Goal: Communication & Community: Answer question/provide support

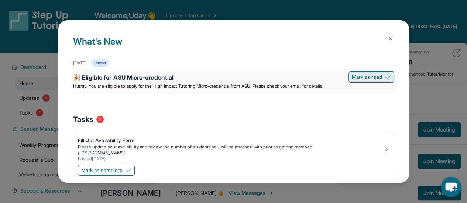
click at [367, 77] on span "Mark as read" at bounding box center [367, 76] width 30 height 7
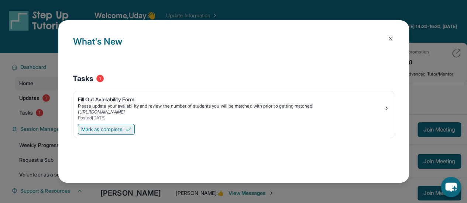
click at [117, 130] on span "Mark as complete" at bounding box center [101, 129] width 41 height 7
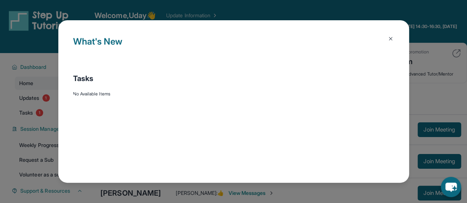
click at [36, 65] on div "What's New Tasks No Available Items" at bounding box center [233, 101] width 467 height 203
click at [113, 42] on h1 "What's New" at bounding box center [233, 47] width 321 height 24
click at [202, 15] on div "What's New Tasks No Available Items" at bounding box center [233, 101] width 467 height 203
click at [120, 14] on div "What's New Tasks No Available Items" at bounding box center [233, 101] width 467 height 203
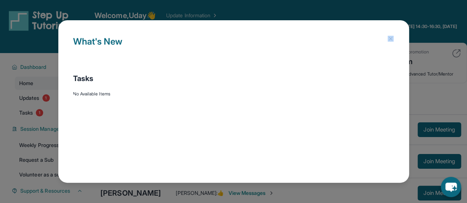
drag, startPoint x: 227, startPoint y: 15, endPoint x: 35, endPoint y: 65, distance: 198.3
click at [35, 65] on div "What's New Tasks No Available Items" at bounding box center [233, 101] width 467 height 203
click at [27, 82] on div "What's New Tasks No Available Items" at bounding box center [233, 101] width 467 height 203
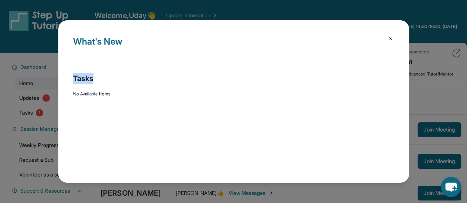
click at [27, 82] on div "What's New Tasks No Available Items" at bounding box center [233, 101] width 467 height 203
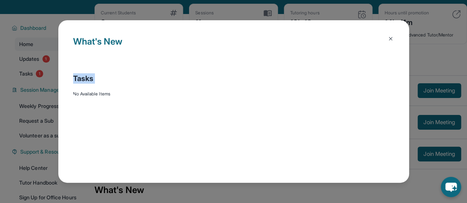
scroll to position [39, 0]
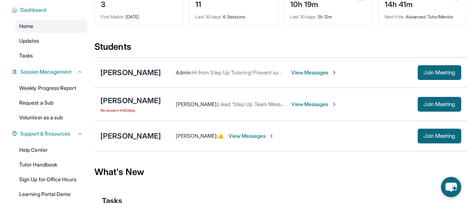
scroll to position [57, 0]
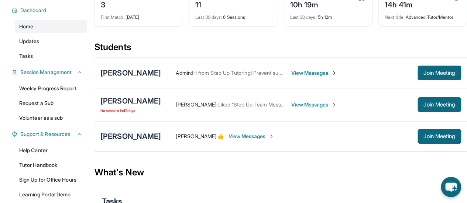
click at [139, 136] on div "[PERSON_NAME]" at bounding box center [130, 136] width 61 height 10
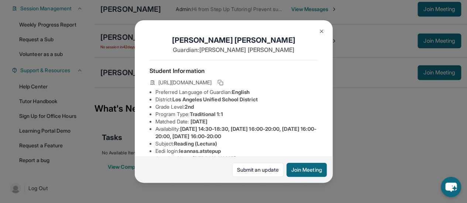
scroll to position [118, 0]
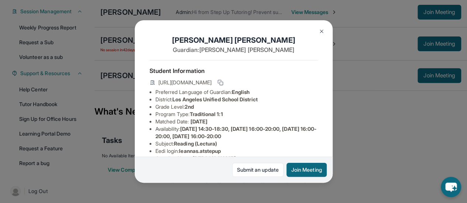
click at [43, 146] on div "[PERSON_NAME] Guardian: [PERSON_NAME] Student Information [URL][DOMAIN_NAME] Pr…" at bounding box center [233, 101] width 467 height 203
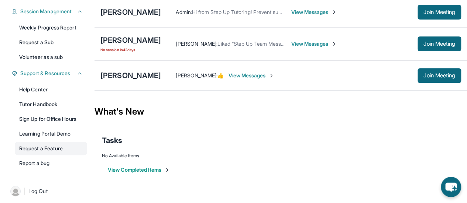
click at [50, 147] on link "Request a Feature" at bounding box center [51, 148] width 72 height 13
click at [43, 147] on link "Request a Feature" at bounding box center [51, 148] width 72 height 13
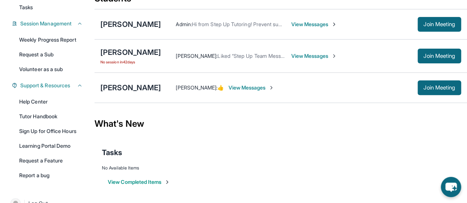
scroll to position [103, 0]
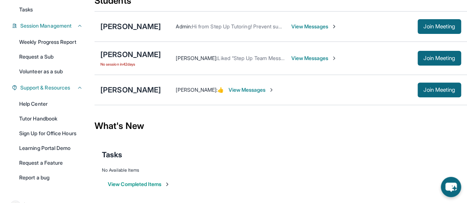
click at [200, 59] on span "[PERSON_NAME] :" at bounding box center [197, 58] width 42 height 6
click at [114, 55] on div "[PERSON_NAME]" at bounding box center [130, 54] width 61 height 10
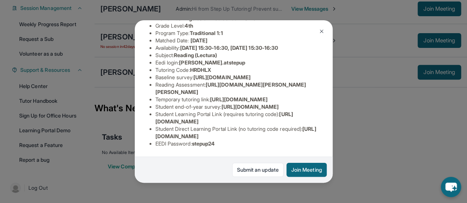
scroll to position [166, 1]
click at [400, 153] on div "[PERSON_NAME] Guardian: [PERSON_NAME] Student Information [URL][DOMAIN_NAME] Pr…" at bounding box center [233, 101] width 467 height 203
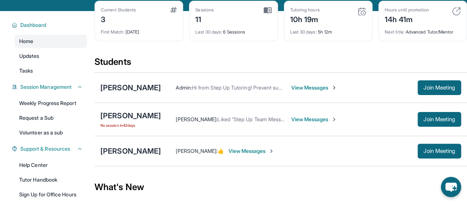
scroll to position [41, 0]
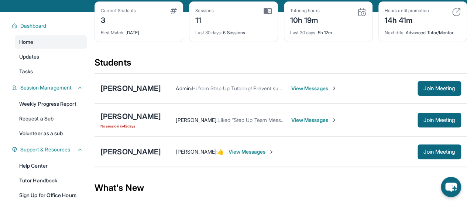
click at [315, 119] on span "View Messages" at bounding box center [314, 120] width 46 height 7
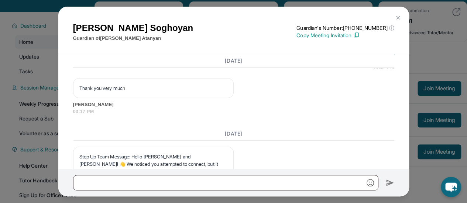
scroll to position [2602, 1]
copy p "[PERSON_NAME]"
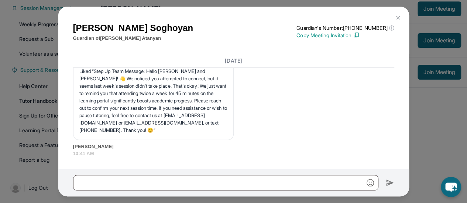
scroll to position [0, 0]
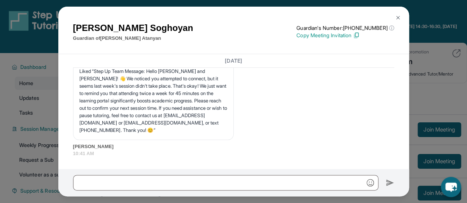
click at [227, 25] on div "[PERSON_NAME] Guardian of [PERSON_NAME] Guardian's Number: [PHONE_NUMBER] ⓘ Thi…" at bounding box center [233, 31] width 321 height 21
click at [6, 42] on div "[PERSON_NAME] Guardian of [PERSON_NAME] Guardian's Number: [PHONE_NUMBER] ⓘ Thi…" at bounding box center [233, 101] width 467 height 203
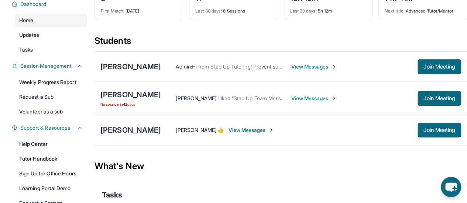
scroll to position [63, 0]
click at [235, 127] on span "View Messages" at bounding box center [251, 129] width 46 height 7
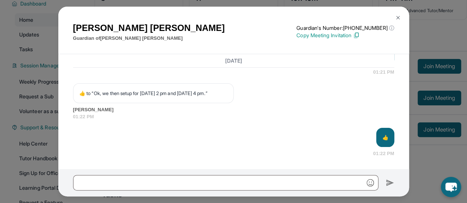
scroll to position [1151, 0]
click at [84, 27] on h1 "[PERSON_NAME]" at bounding box center [149, 27] width 152 height 13
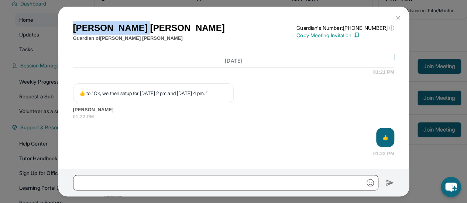
click at [84, 27] on h1 "[PERSON_NAME]" at bounding box center [149, 27] width 152 height 13
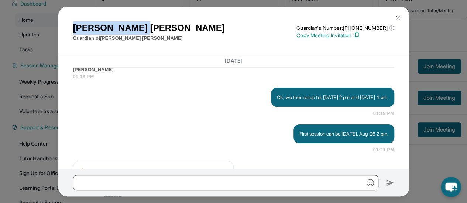
scroll to position [1022, 0]
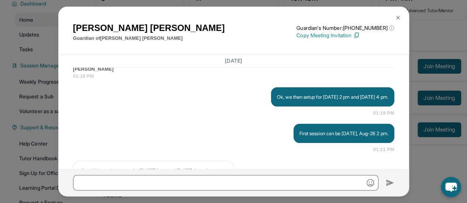
click at [84, 56] on p "[PERSON_NAME] is available Tuesdays after 2pm and Wednesdays- Fridays after 4pm" at bounding box center [153, 49] width 148 height 15
copy p "[PERSON_NAME]"
